Goal: Information Seeking & Learning: Learn about a topic

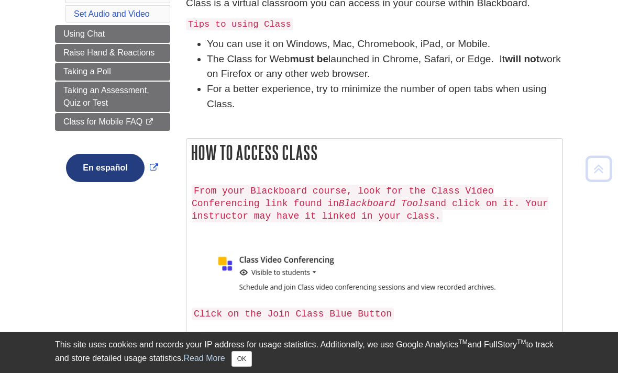
scroll to position [169, 0]
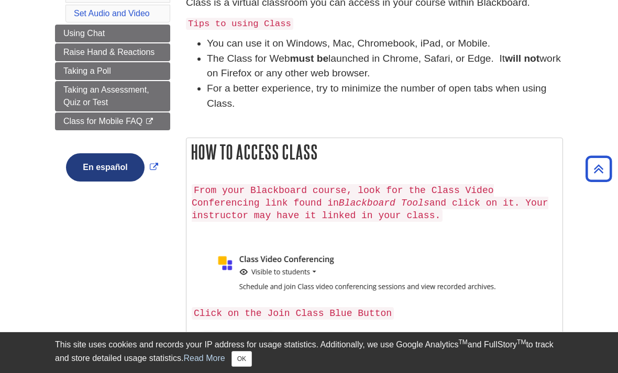
click at [270, 327] on img at bounding box center [237, 342] width 90 height 34
click at [261, 335] on img at bounding box center [237, 342] width 90 height 34
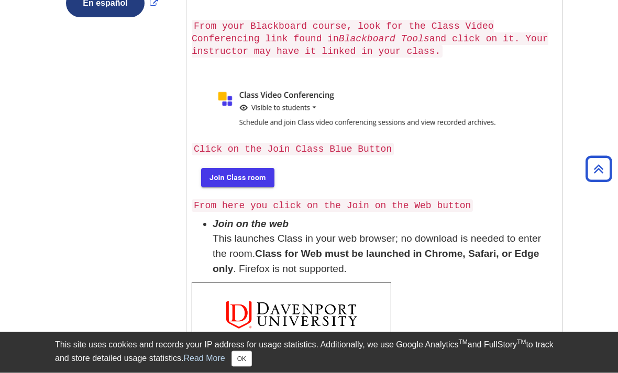
scroll to position [333, 0]
click at [588, 168] on icon "Back to Top" at bounding box center [599, 169] width 34 height 34
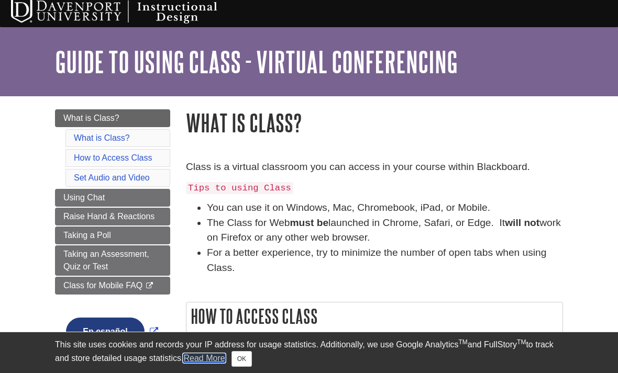
scroll to position [0, 0]
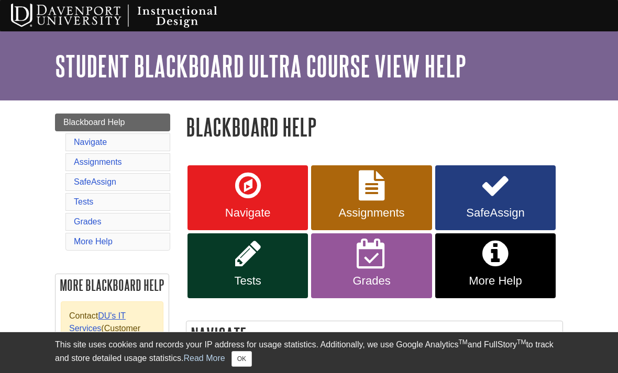
click at [470, 2] on div "My DU Home" at bounding box center [309, 15] width 618 height 31
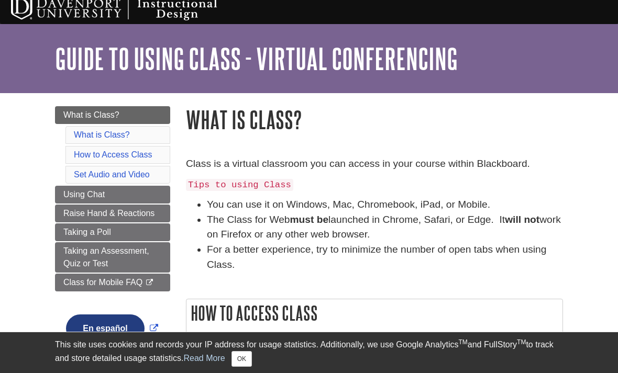
scroll to position [7, 0]
